Goal: Browse casually

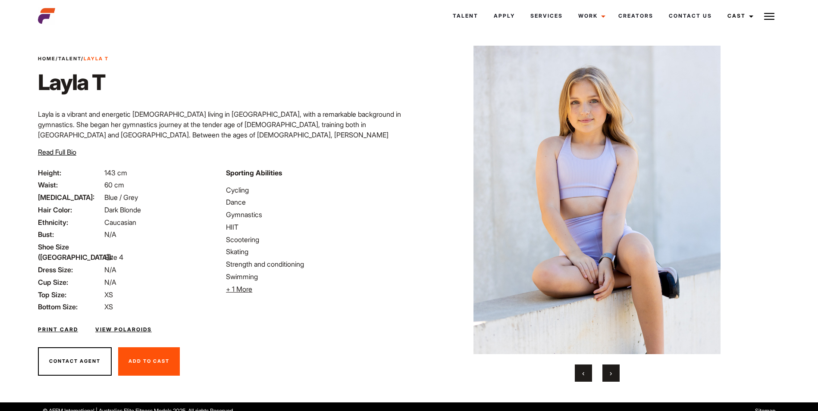
scroll to position [18, 0]
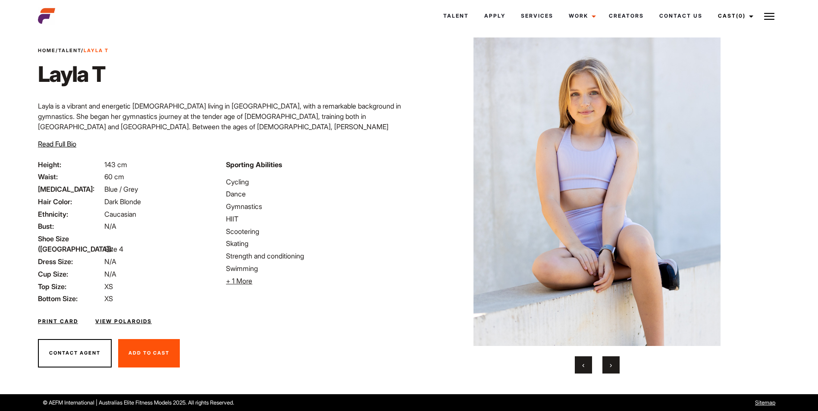
click at [565, 182] on img at bounding box center [597, 192] width 335 height 309
click at [614, 366] on button "›" at bounding box center [610, 365] width 17 height 17
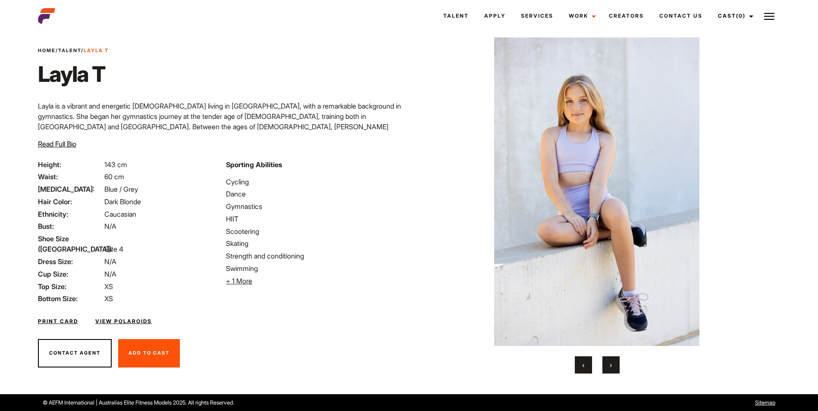
click at [609, 215] on img at bounding box center [597, 192] width 335 height 309
click at [609, 361] on button "›" at bounding box center [610, 365] width 17 height 17
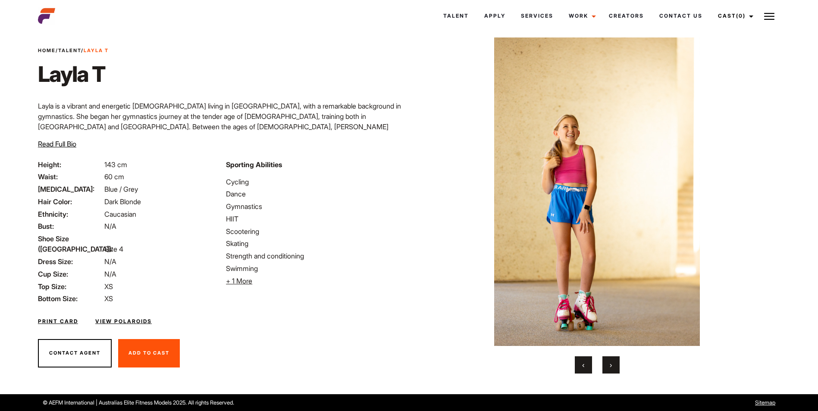
click at [613, 365] on button "›" at bounding box center [610, 365] width 17 height 17
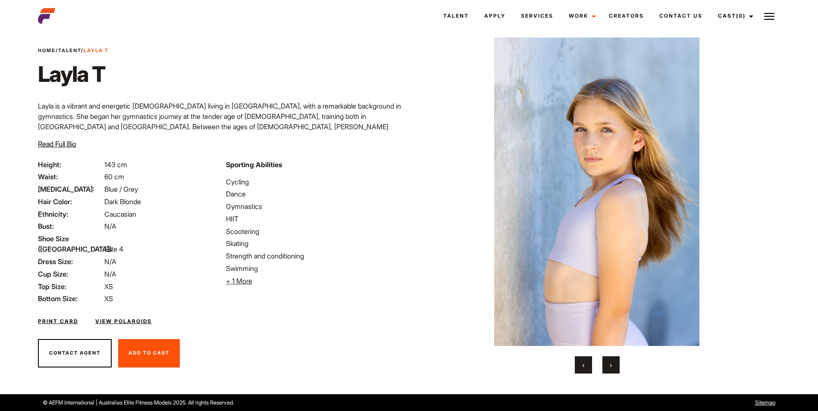
click at [612, 367] on span "›" at bounding box center [611, 365] width 2 height 9
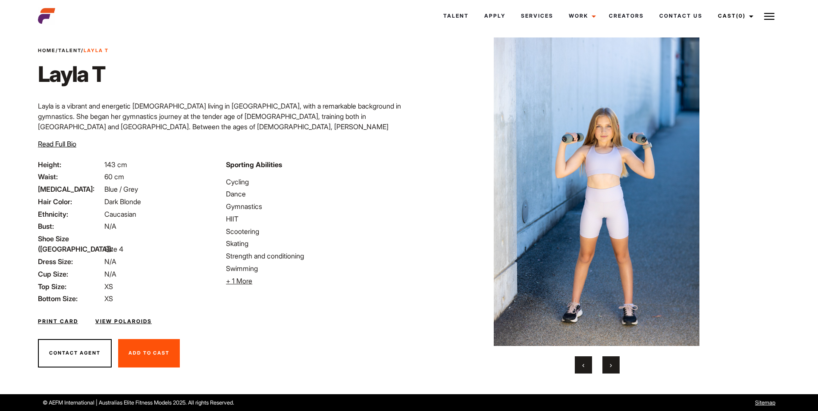
click at [612, 367] on span "›" at bounding box center [611, 365] width 2 height 9
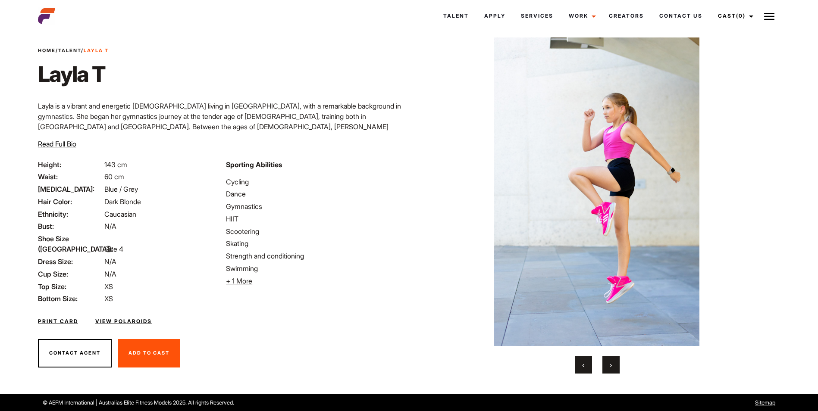
click at [612, 367] on span "›" at bounding box center [611, 365] width 2 height 9
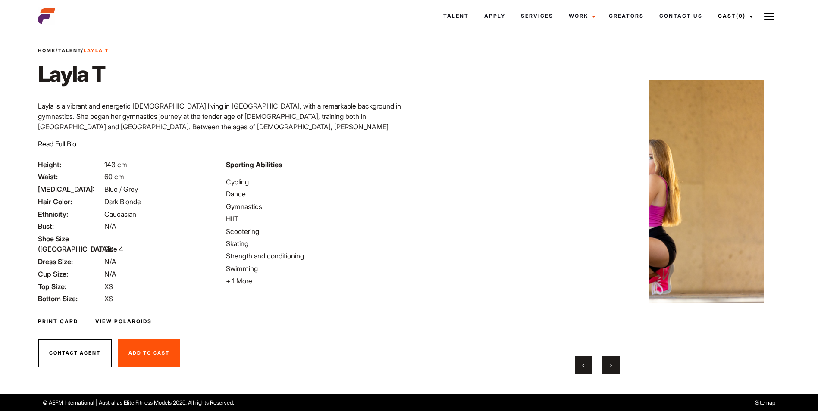
click at [612, 367] on span "›" at bounding box center [611, 365] width 2 height 9
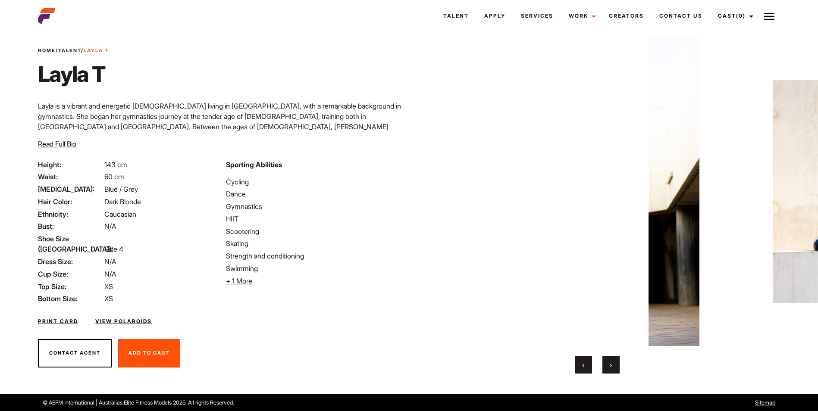
click at [612, 367] on span "›" at bounding box center [611, 365] width 2 height 9
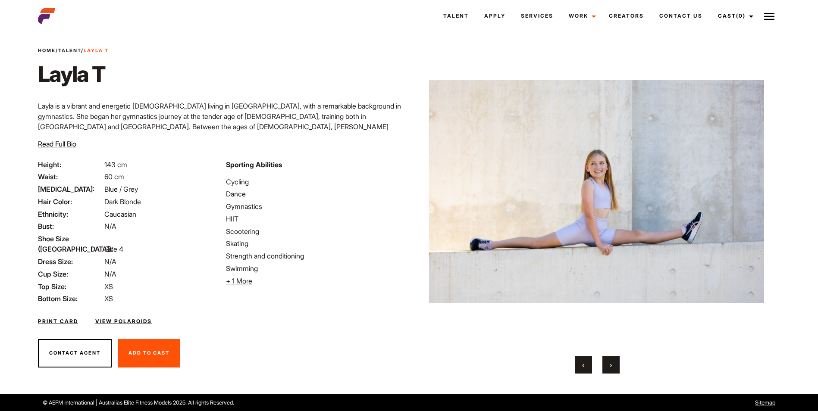
click at [612, 367] on span "›" at bounding box center [611, 365] width 2 height 9
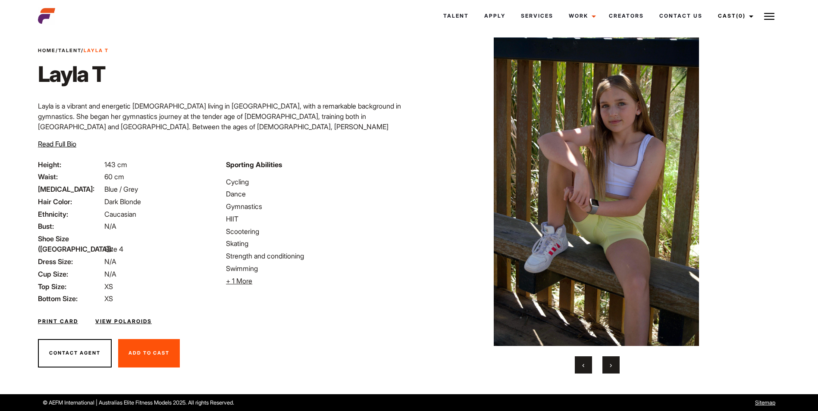
click at [612, 367] on span "›" at bounding box center [611, 365] width 2 height 9
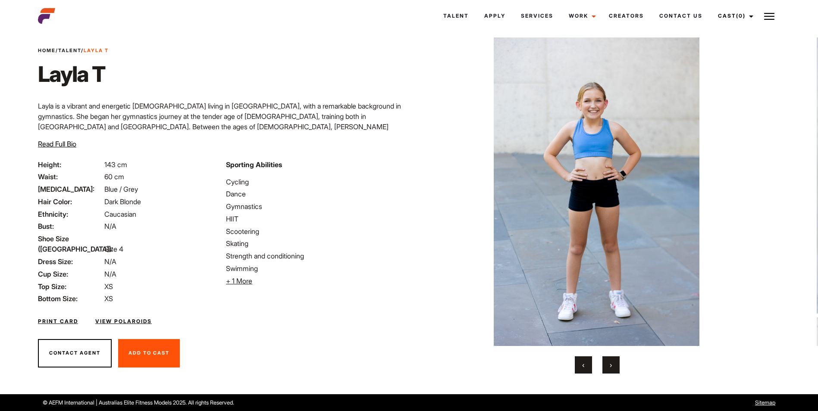
click at [613, 366] on button "›" at bounding box center [610, 365] width 17 height 17
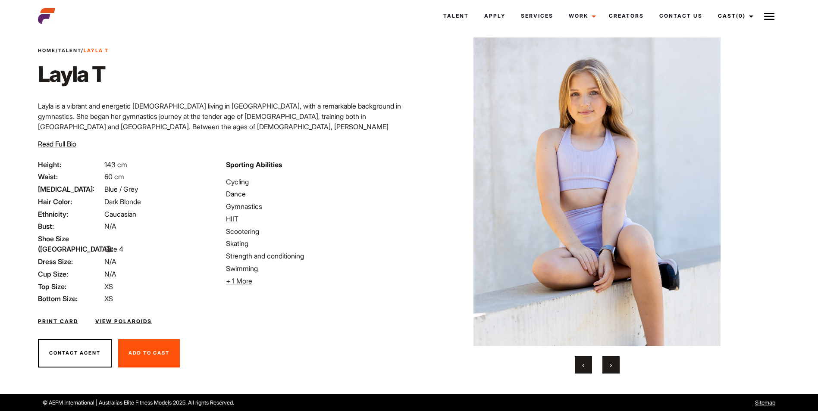
click at [613, 366] on button "›" at bounding box center [610, 365] width 17 height 17
